Goal: Information Seeking & Learning: Learn about a topic

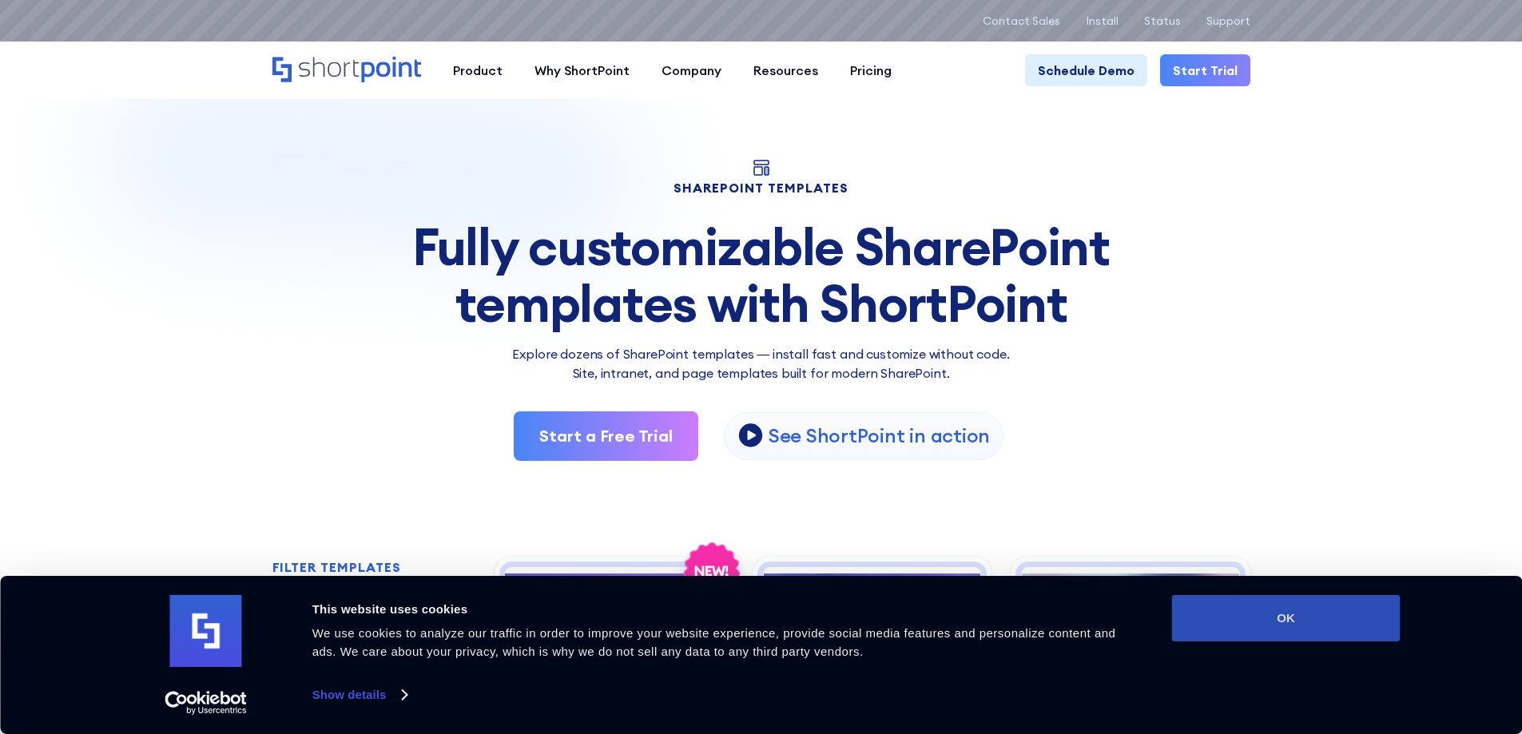
click at [1291, 611] on button "OK" at bounding box center [1286, 618] width 229 height 46
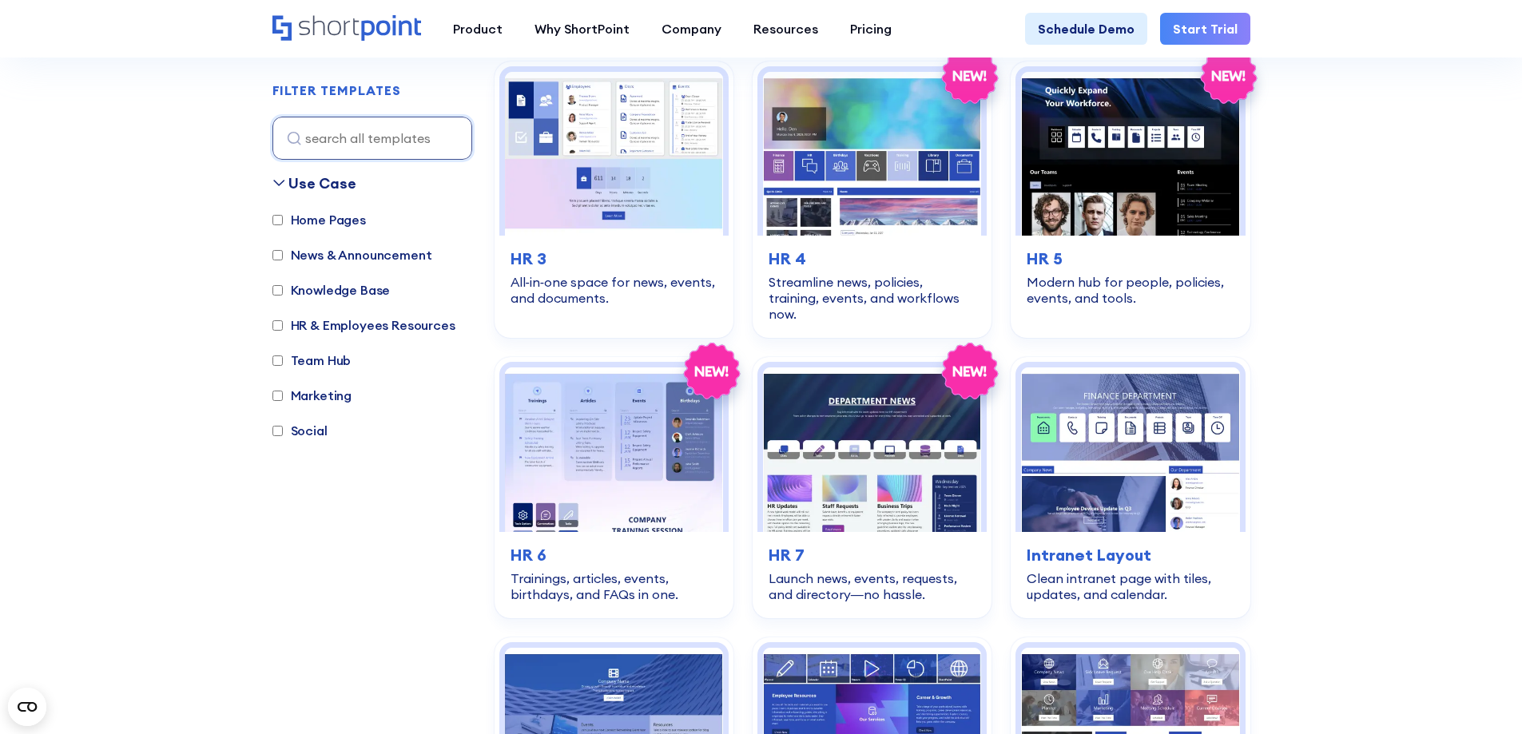
scroll to position [879, 0]
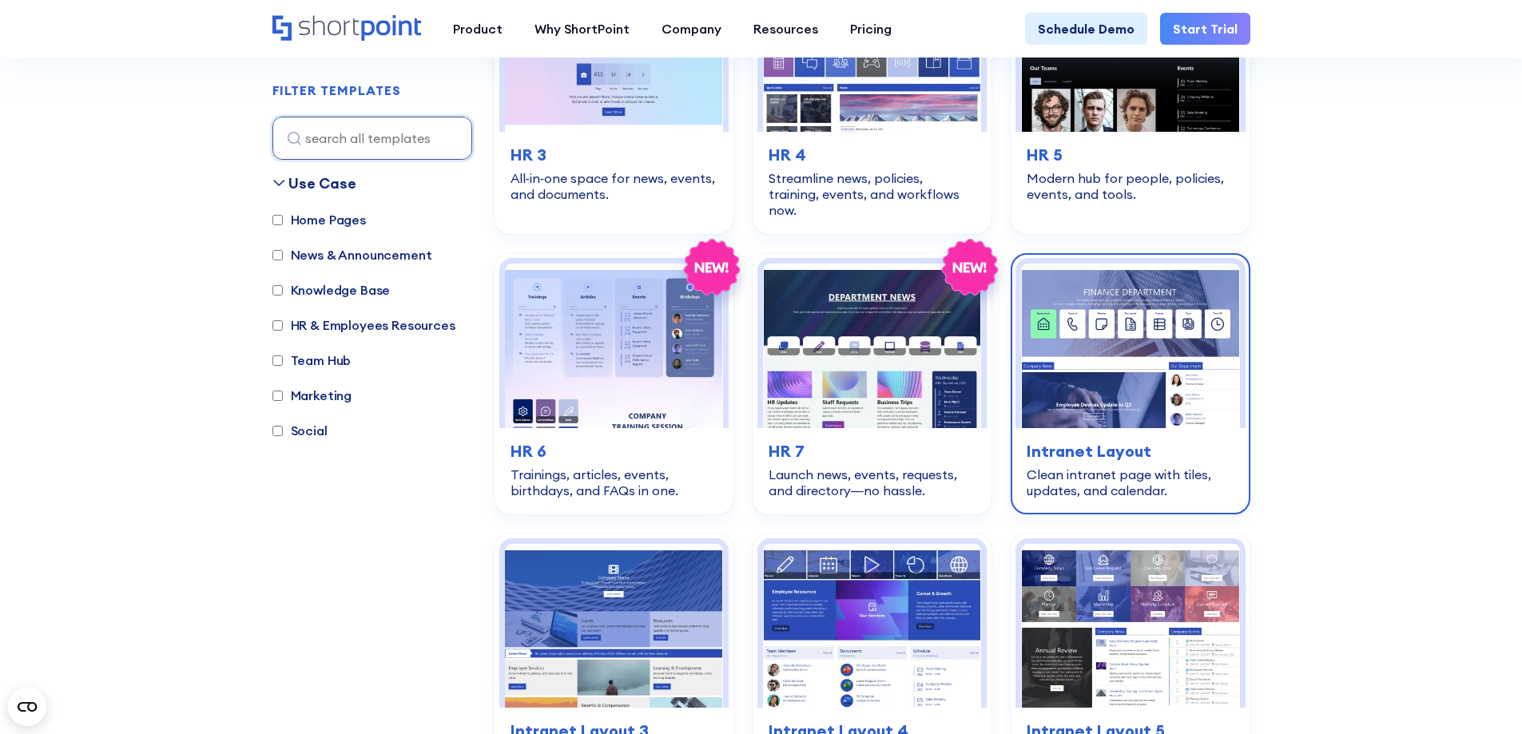
click at [1125, 439] on h3 "Intranet Layout" at bounding box center [1130, 451] width 207 height 24
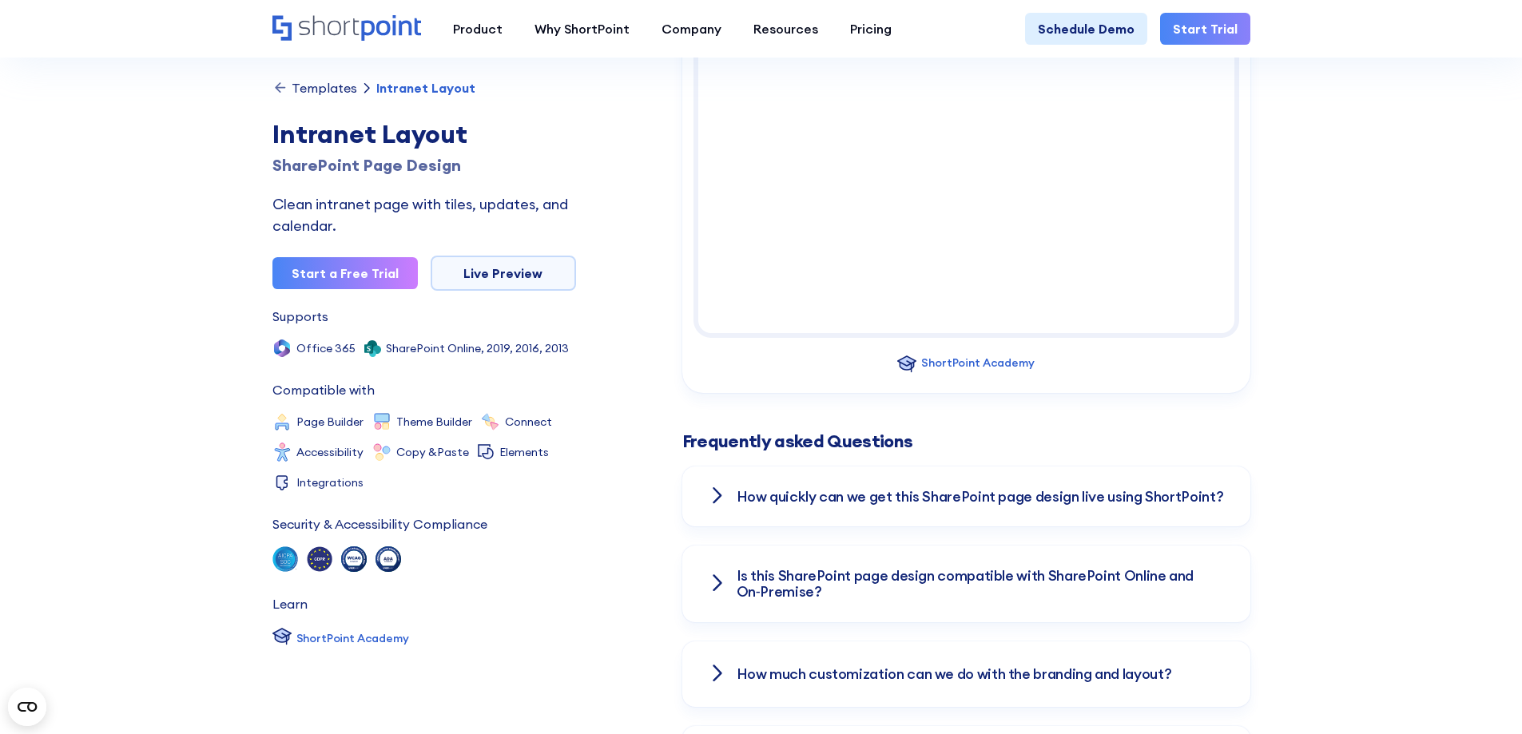
scroll to position [1918, 0]
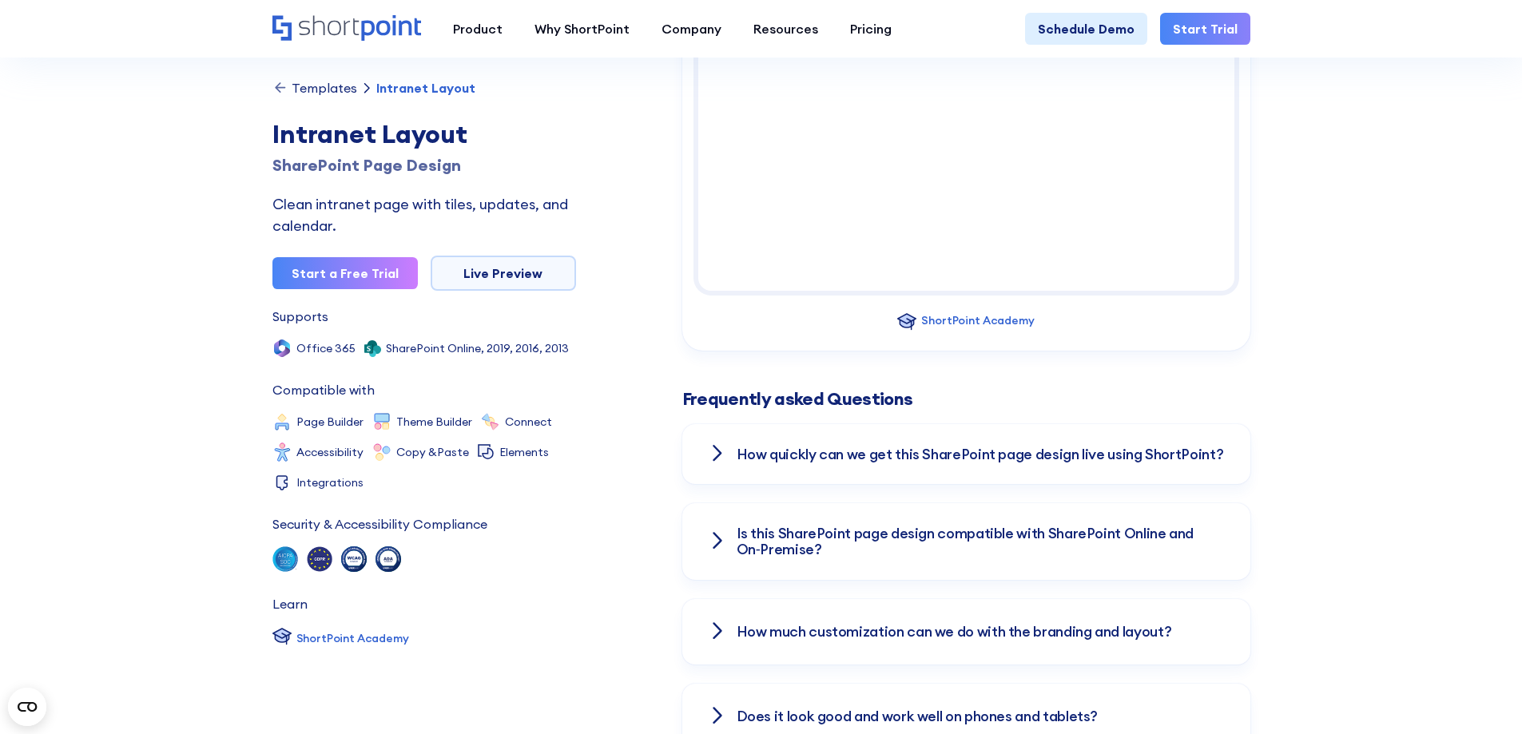
click at [708, 453] on div at bounding box center [717, 453] width 19 height 13
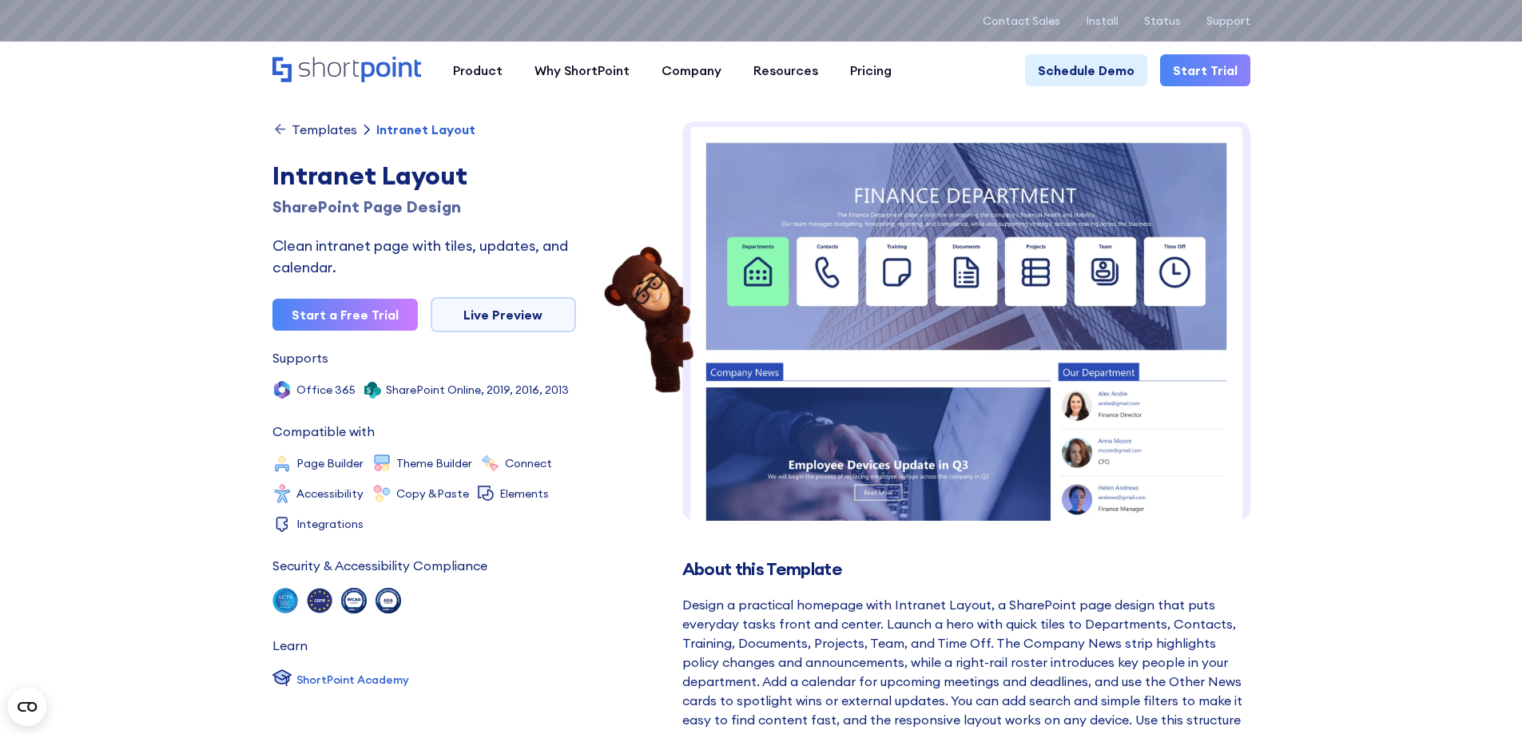
scroll to position [0, 0]
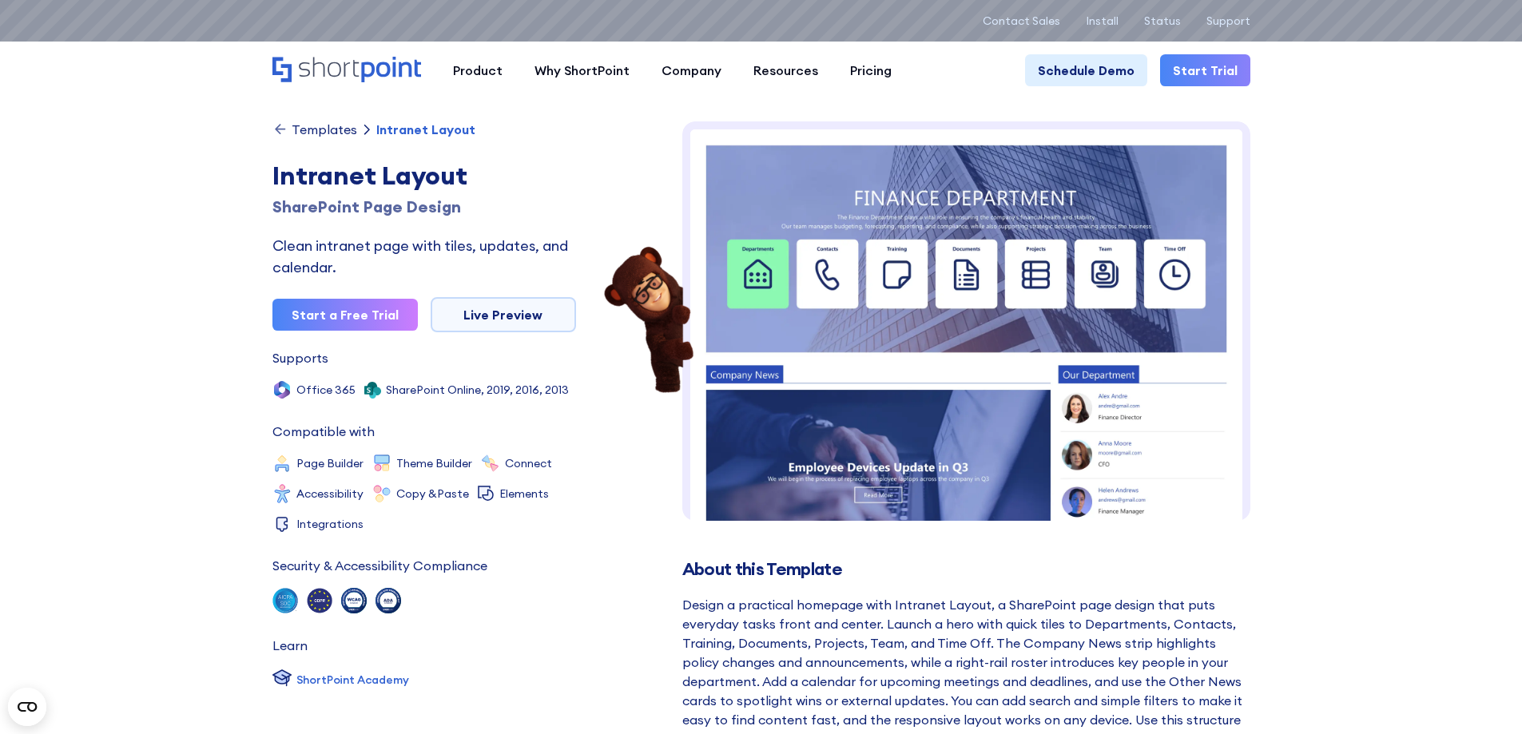
click at [766, 278] on img at bounding box center [966, 453] width 568 height 664
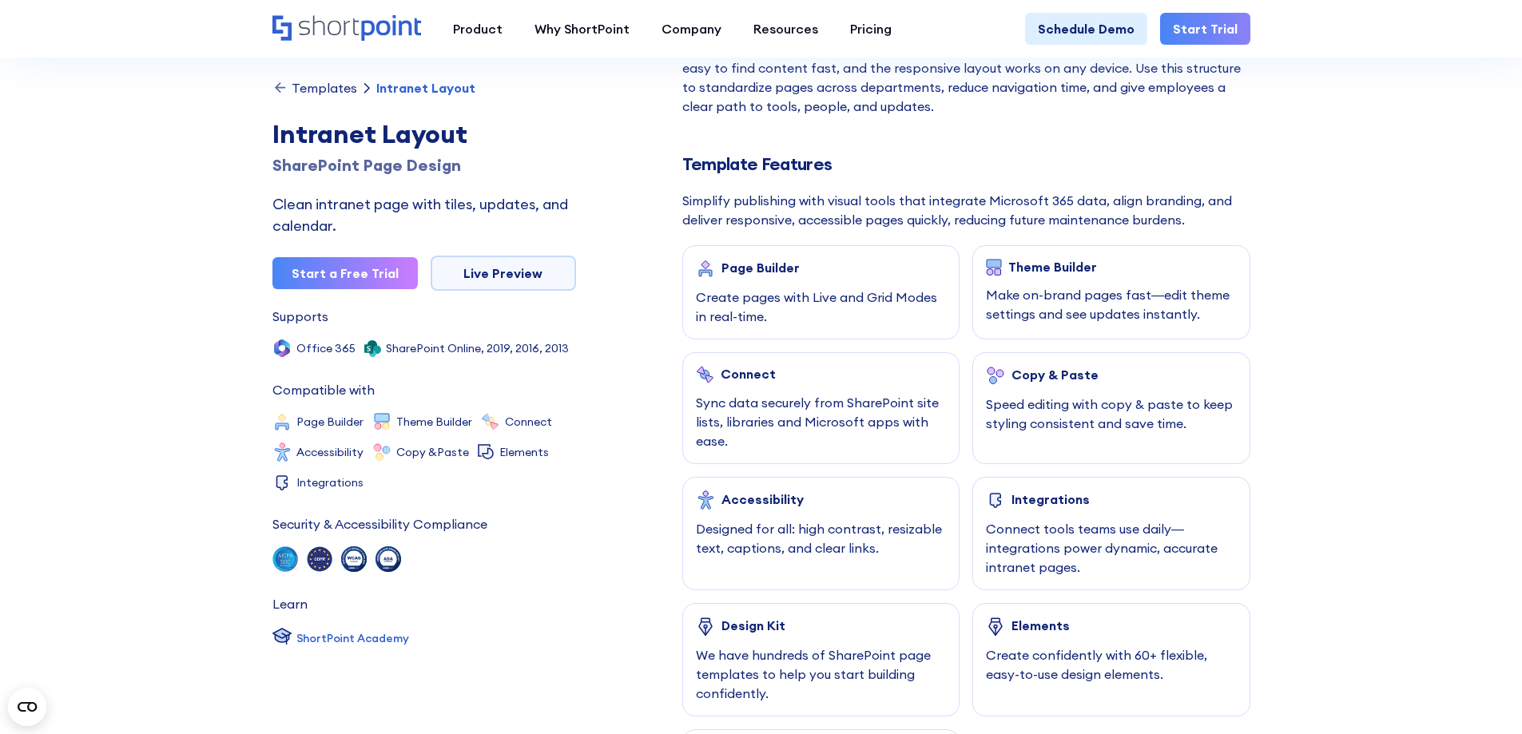
scroll to position [479, 0]
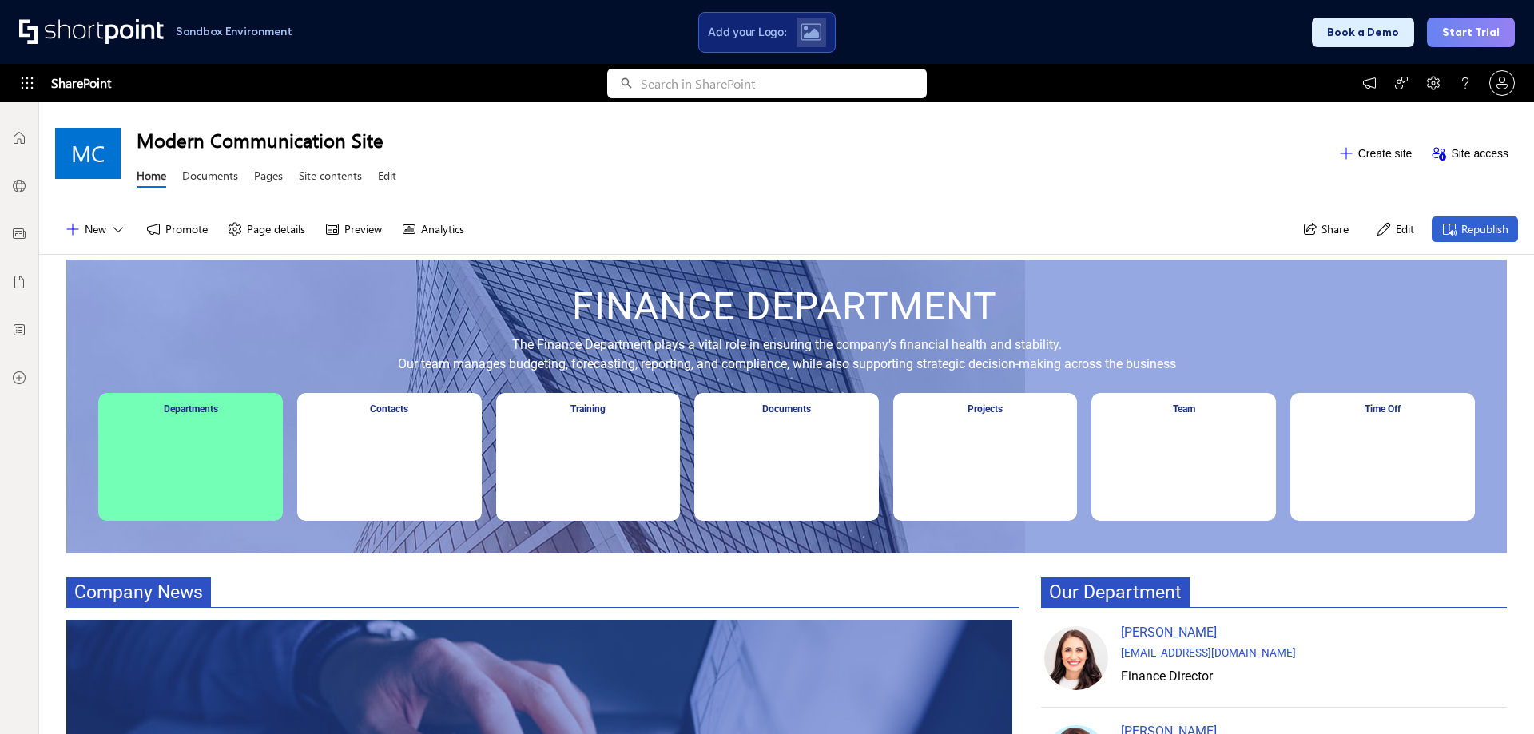
drag, startPoint x: 1353, startPoint y: 483, endPoint x: 1418, endPoint y: 463, distance: 68.7
click at [1418, 463] on div "Time Off" at bounding box center [1382, 457] width 185 height 128
click at [1388, 463] on div "Time Off" at bounding box center [1382, 457] width 185 height 128
click at [1388, 424] on div at bounding box center [1383, 427] width 180 height 8
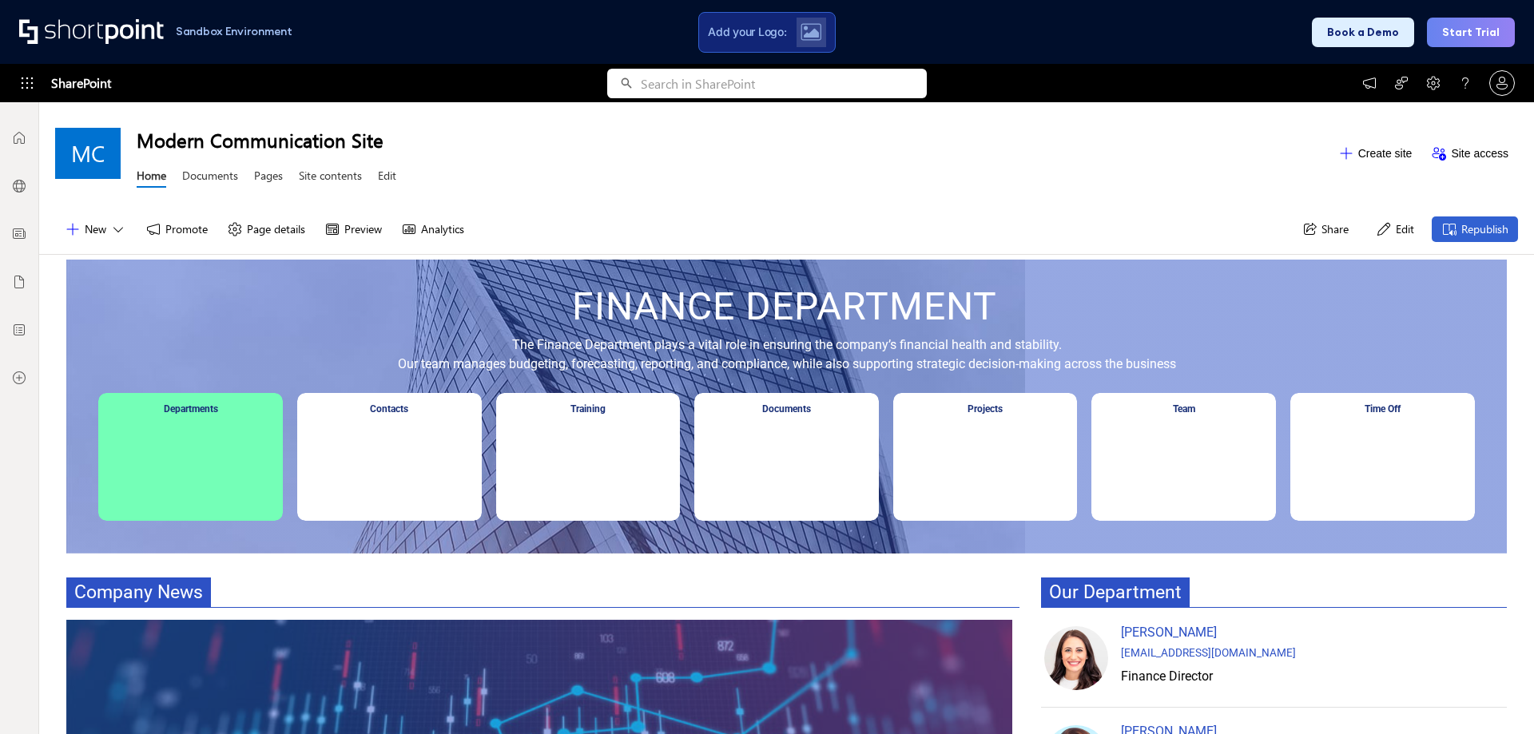
click at [245, 447] on div "Departments" at bounding box center [190, 457] width 185 height 128
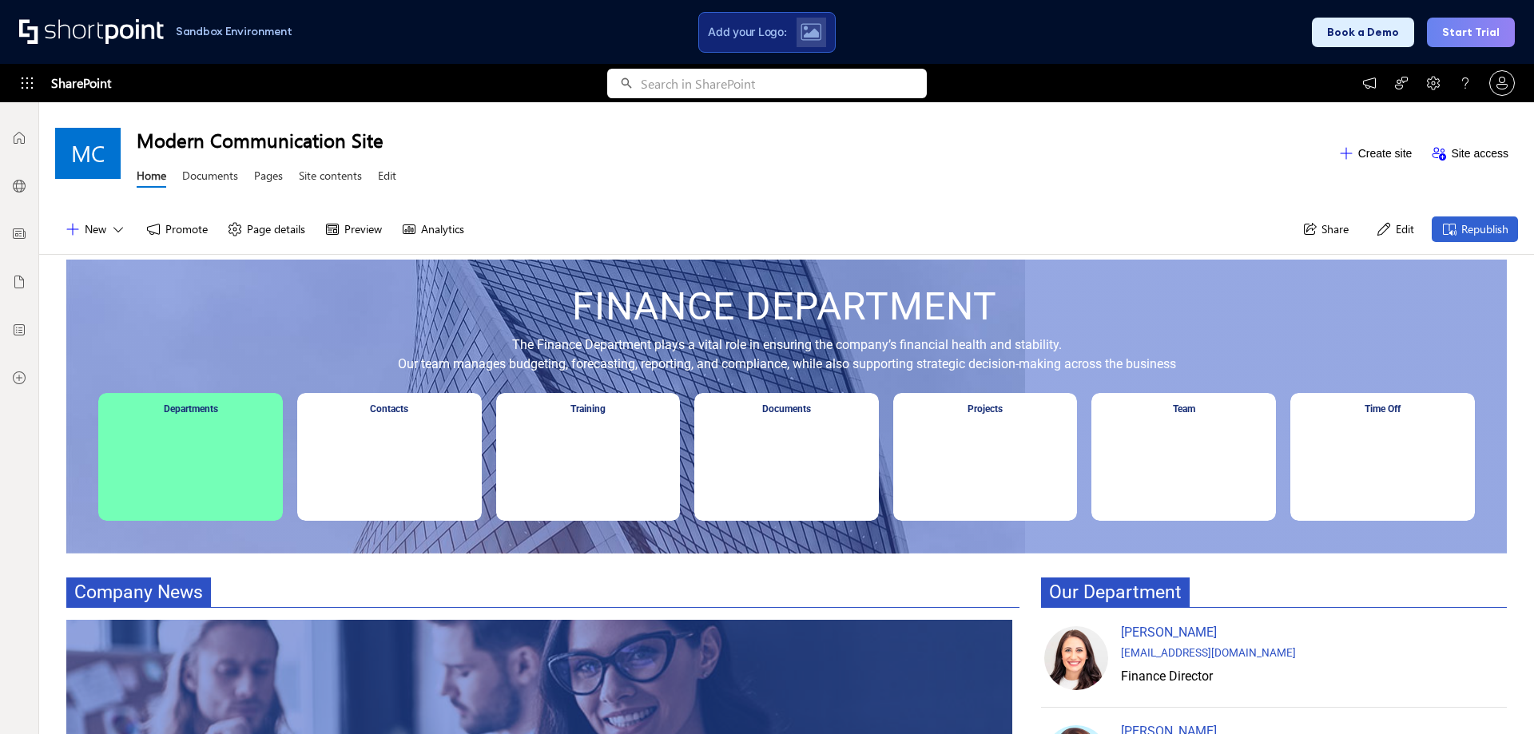
click at [225, 435] on div "Departments" at bounding box center [190, 457] width 185 height 128
